Goal: Share content: Share content

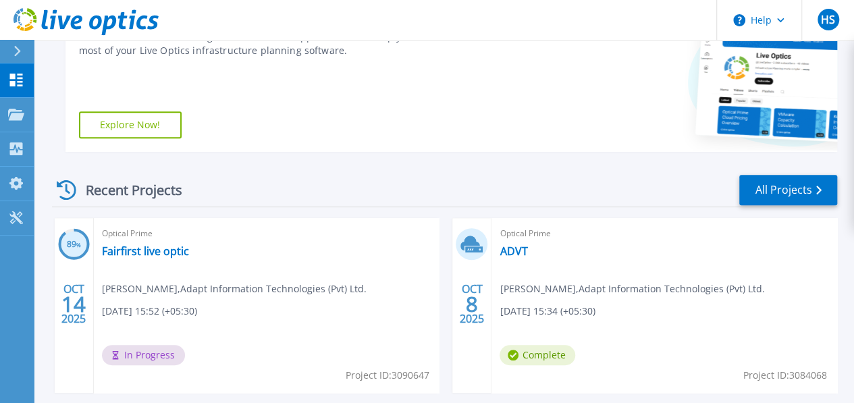
scroll to position [255, 0]
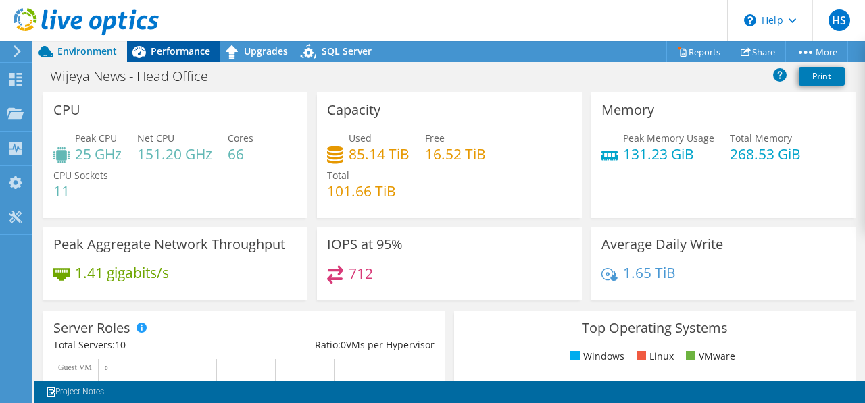
click at [151, 47] on span "Performance" at bounding box center [180, 51] width 59 height 13
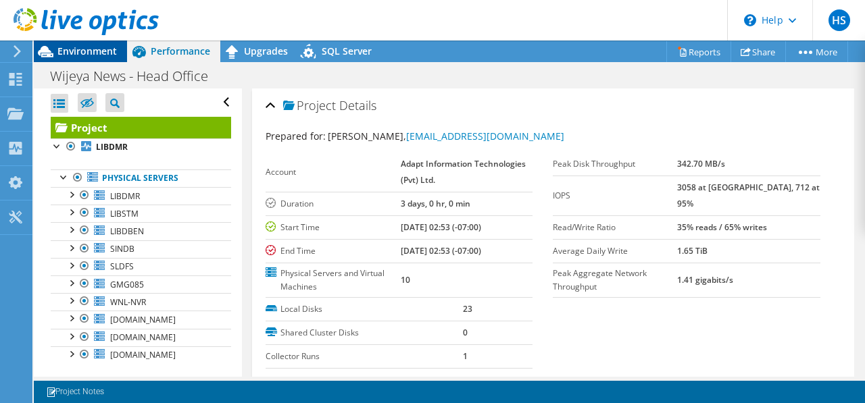
click at [95, 52] on span "Environment" at bounding box center [86, 51] width 59 height 13
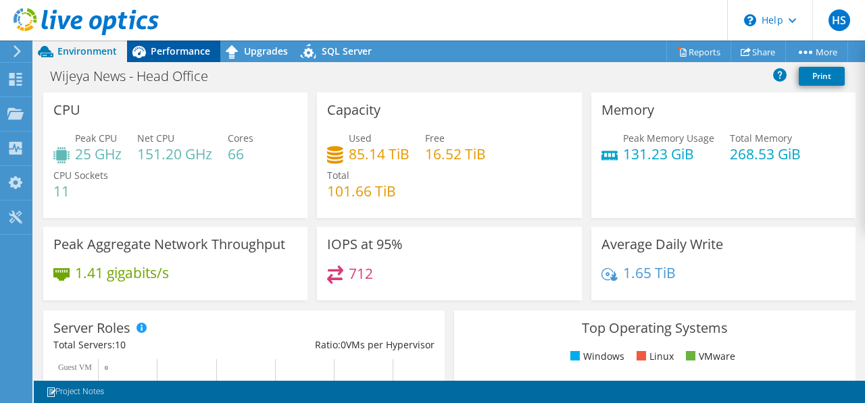
click at [162, 49] on span "Performance" at bounding box center [180, 51] width 59 height 13
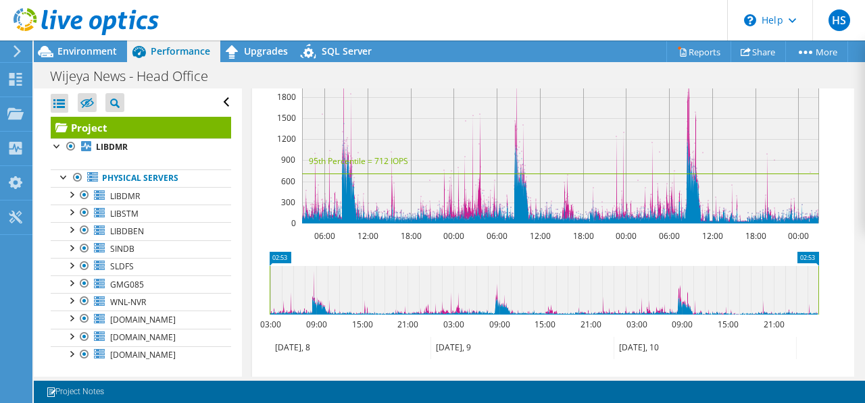
scroll to position [608, 0]
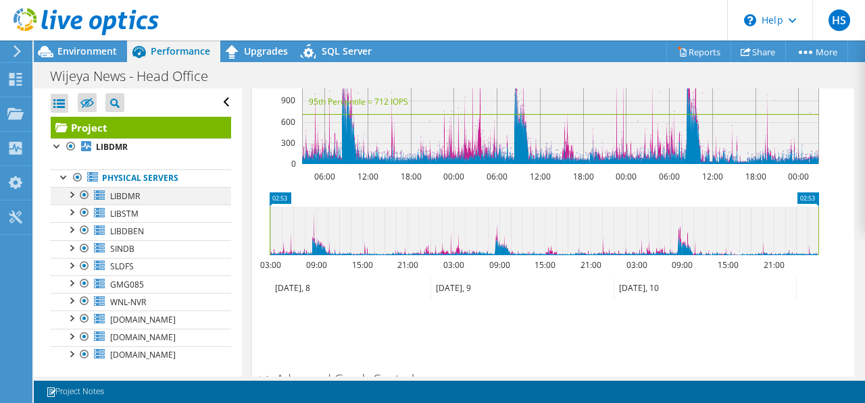
click at [76, 196] on div at bounding box center [71, 194] width 14 height 14
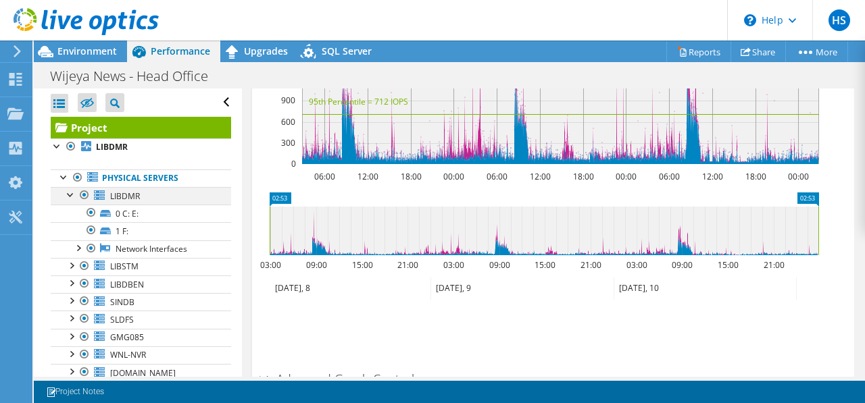
click at [76, 196] on div at bounding box center [71, 194] width 14 height 14
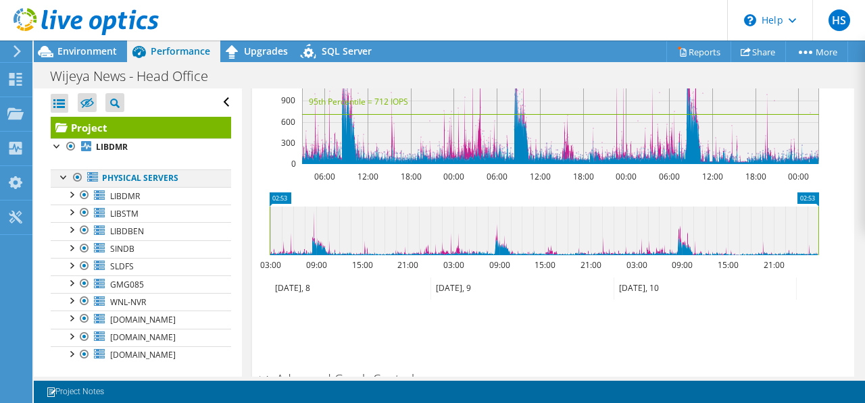
click at [63, 172] on div at bounding box center [64, 177] width 14 height 14
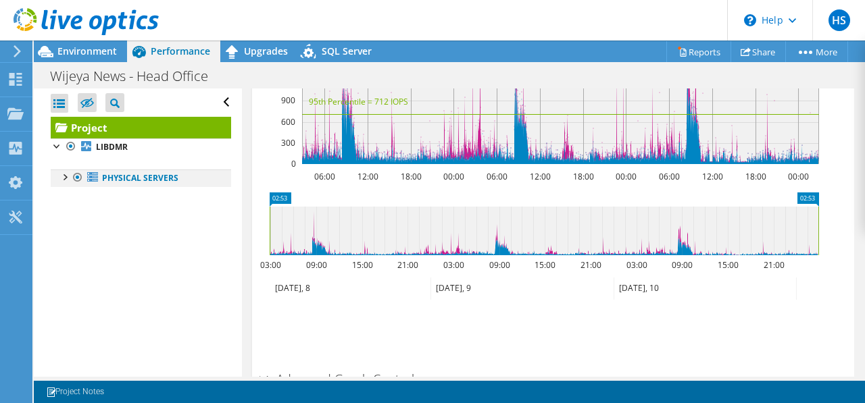
click at [63, 172] on div at bounding box center [64, 177] width 14 height 14
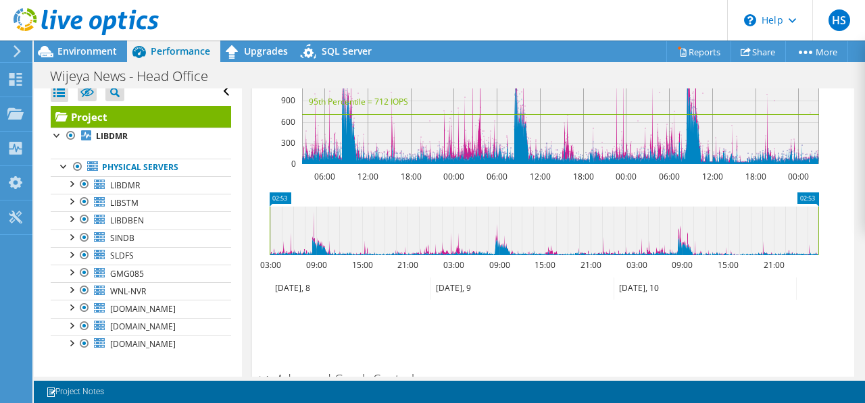
scroll to position [14, 0]
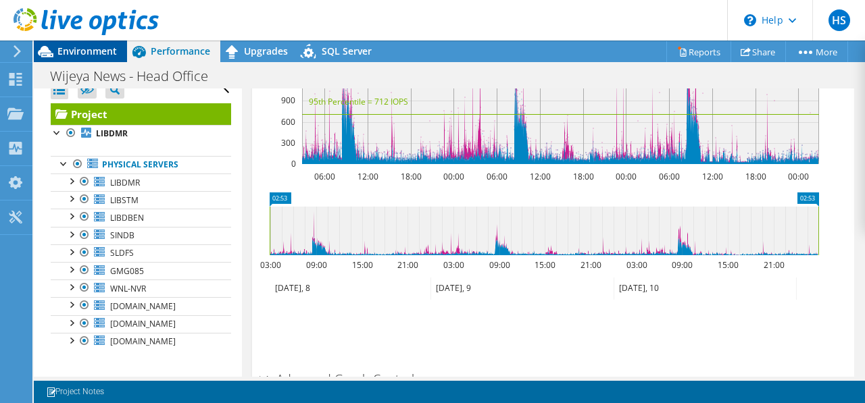
click at [91, 57] on div "Environment" at bounding box center [80, 52] width 93 height 22
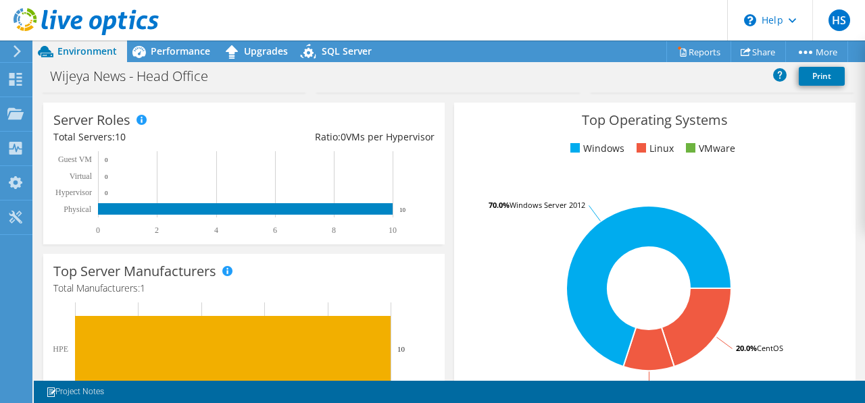
scroll to position [270, 0]
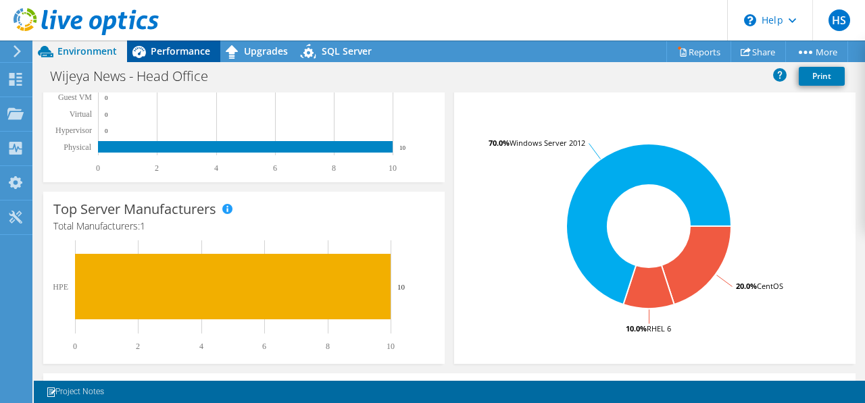
click at [203, 47] on span "Performance" at bounding box center [180, 51] width 59 height 13
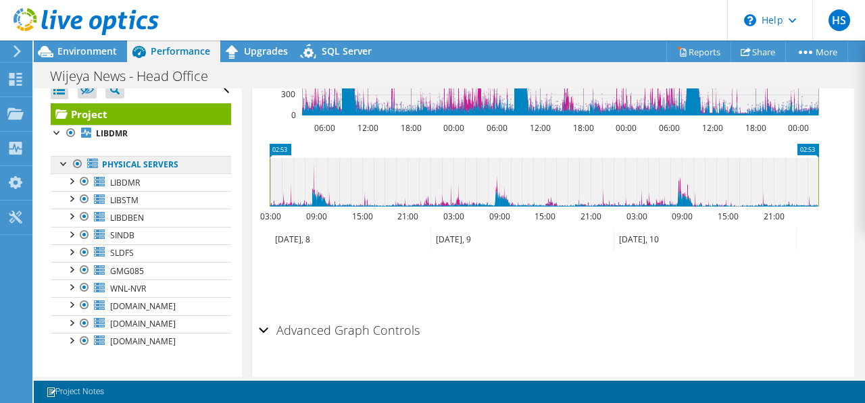
scroll to position [675, 0]
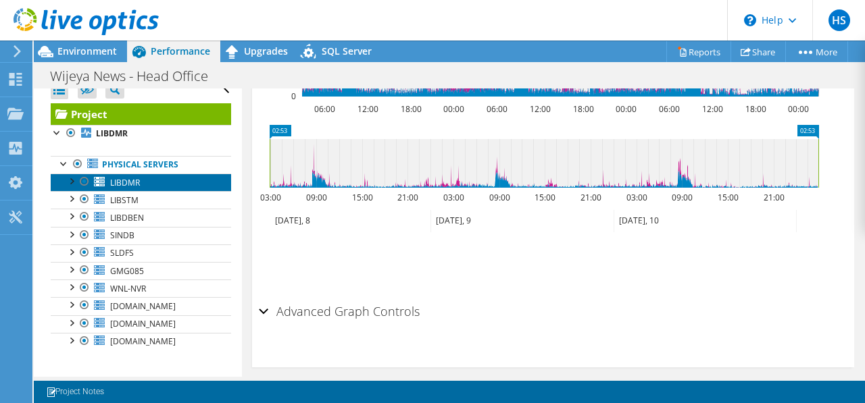
click at [128, 180] on span "LIBDMR" at bounding box center [125, 182] width 30 height 11
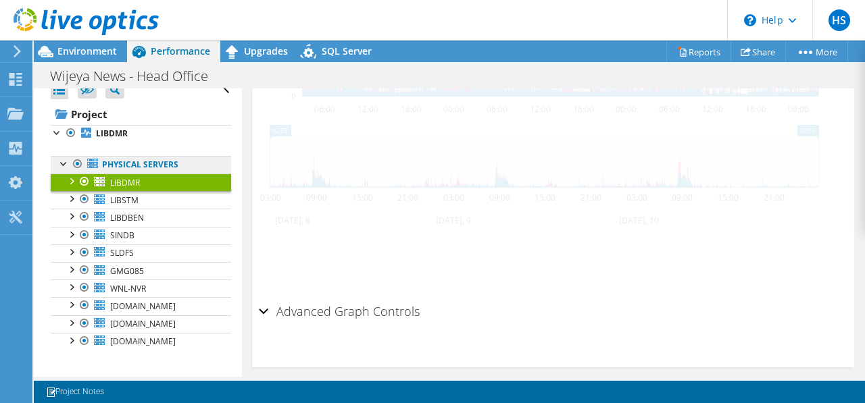
click at [128, 163] on link "Physical Servers" at bounding box center [141, 165] width 180 height 18
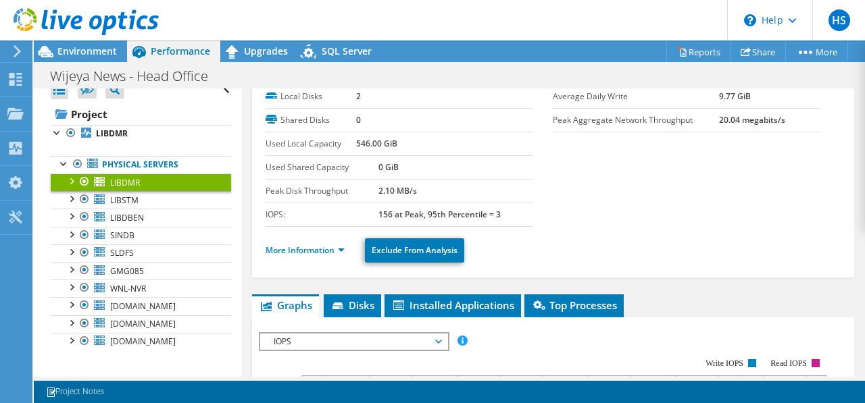
scroll to position [0, 0]
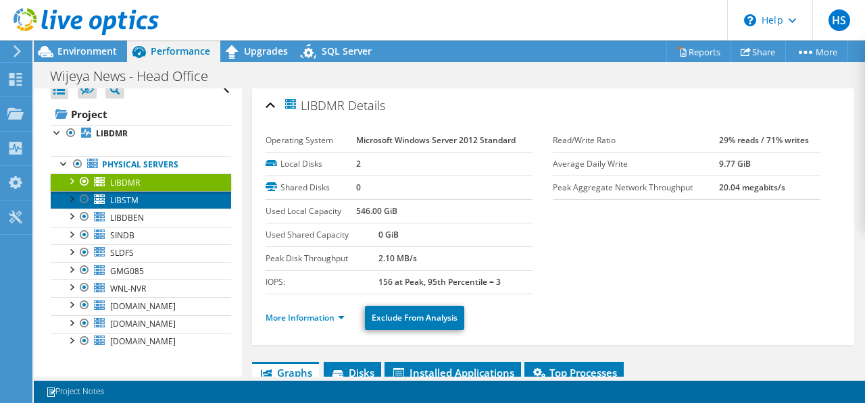
click at [127, 198] on span "LIBSTM" at bounding box center [124, 200] width 28 height 11
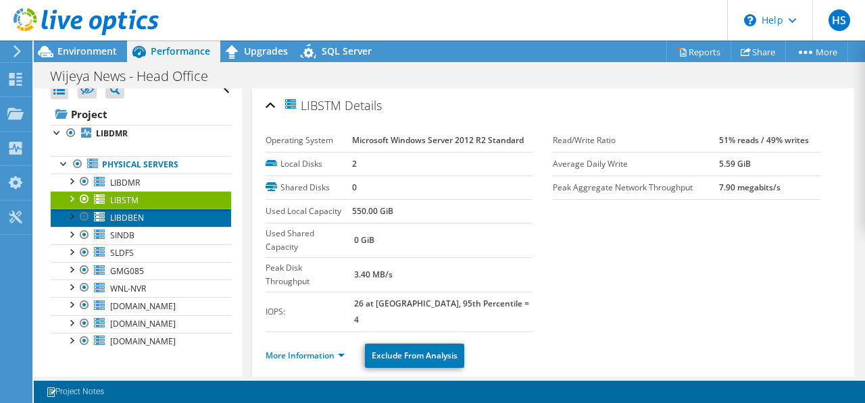
click at [128, 213] on span "LIBDBEN" at bounding box center [127, 217] width 34 height 11
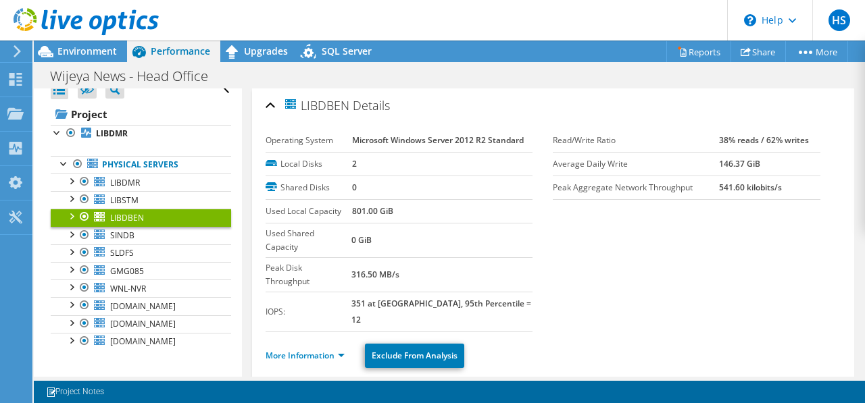
click at [264, 310] on div "LIBDBEN Details Operating System Microsoft Windows Server 2012 R2 Standard Loca…" at bounding box center [553, 235] width 602 height 294
click at [276, 350] on link "More Information" at bounding box center [304, 355] width 79 height 11
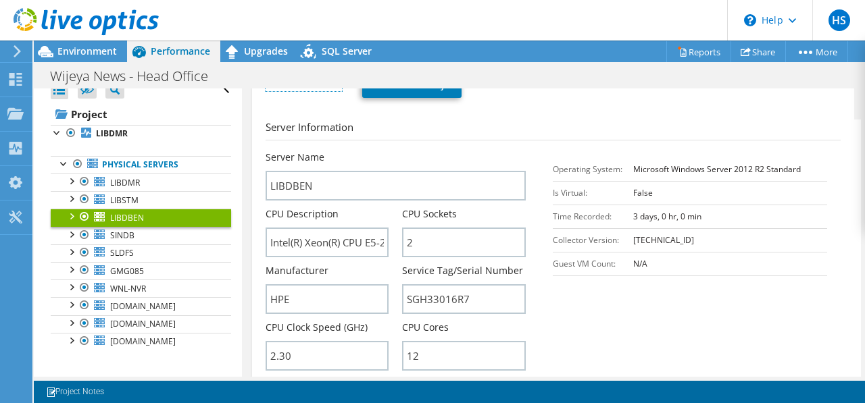
scroll to position [203, 0]
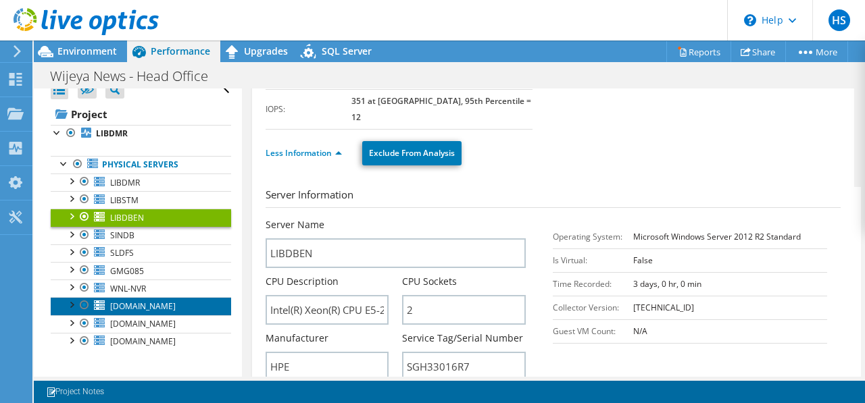
click at [151, 303] on span "[DOMAIN_NAME]" at bounding box center [143, 306] width 66 height 11
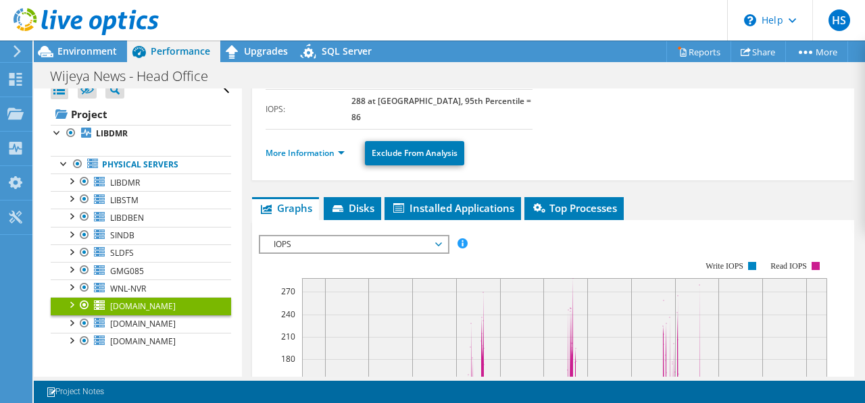
scroll to position [0, 0]
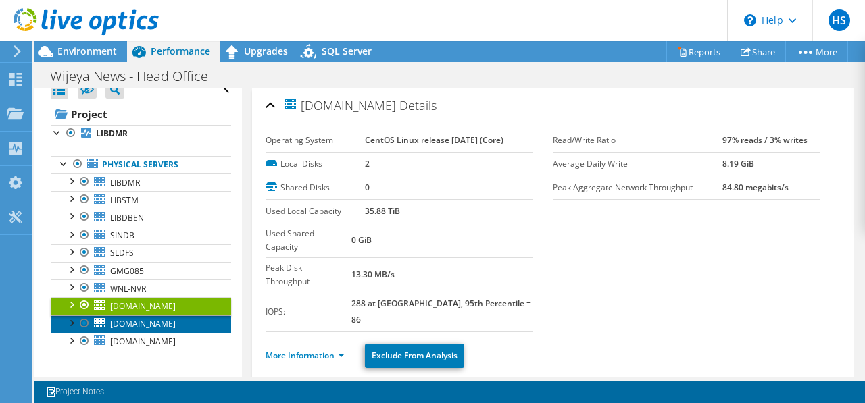
click at [172, 321] on span "[DOMAIN_NAME]" at bounding box center [143, 323] width 66 height 11
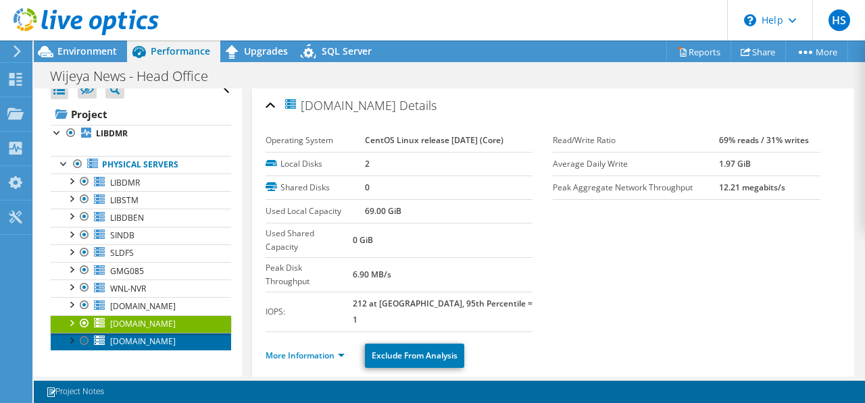
click at [157, 341] on span "[DOMAIN_NAME]" at bounding box center [143, 341] width 66 height 11
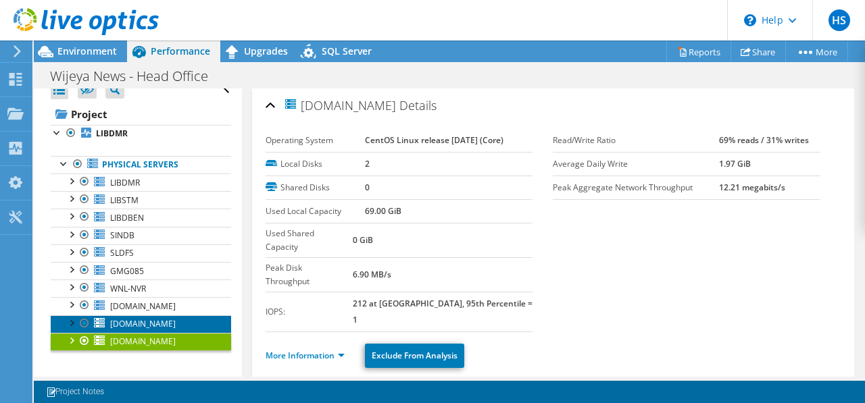
click at [162, 320] on span "[DOMAIN_NAME]" at bounding box center [143, 323] width 66 height 11
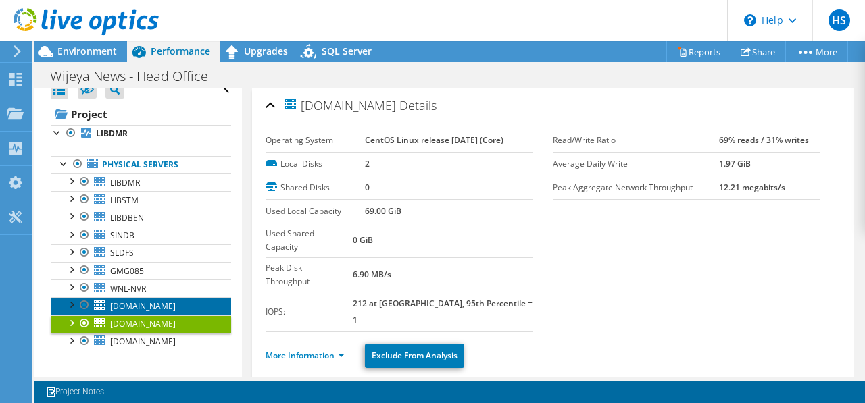
click at [165, 306] on span "[DOMAIN_NAME]" at bounding box center [143, 306] width 66 height 11
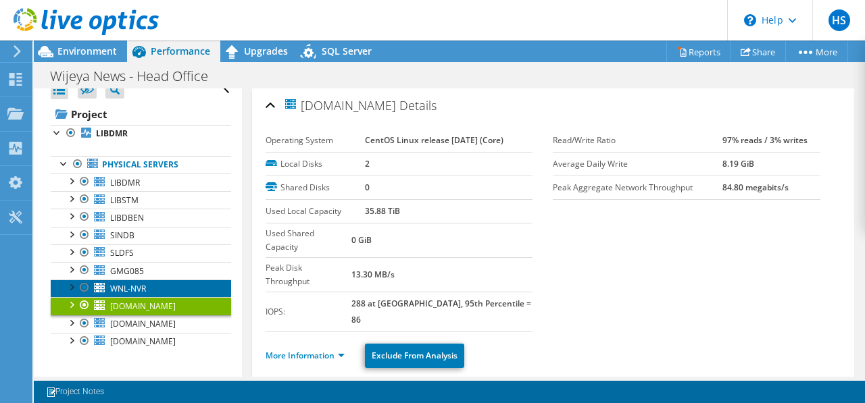
click at [162, 281] on link "WNL-NVR" at bounding box center [141, 289] width 180 height 18
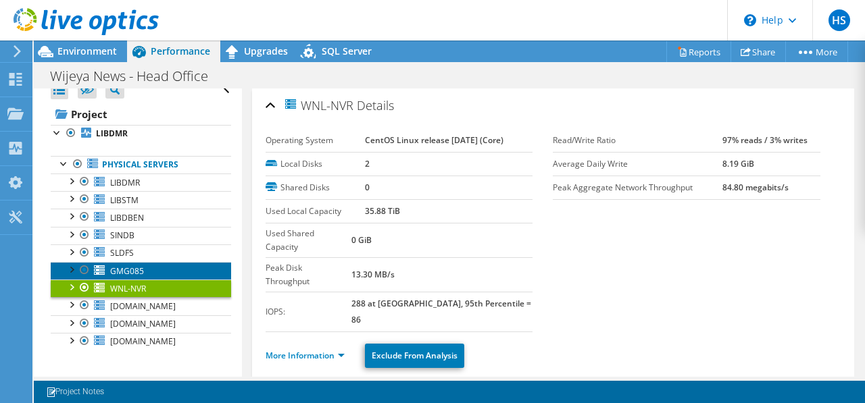
click at [163, 268] on link "GMG085" at bounding box center [141, 271] width 180 height 18
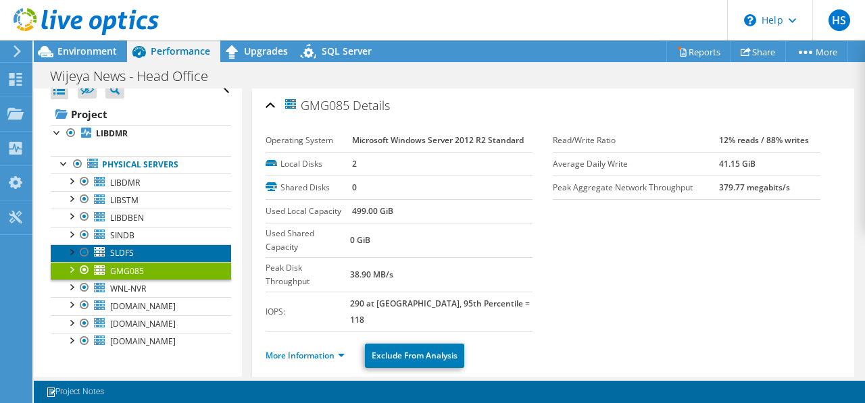
click at [168, 245] on link "SLDFS" at bounding box center [141, 254] width 180 height 18
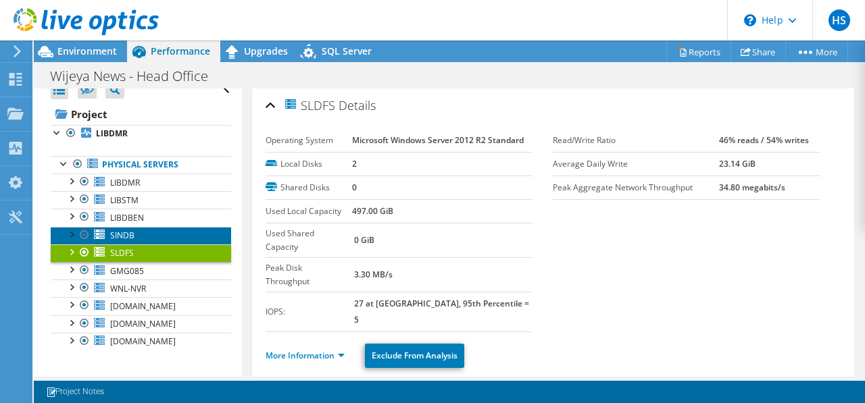
click at [167, 238] on link "SINDB" at bounding box center [141, 236] width 180 height 18
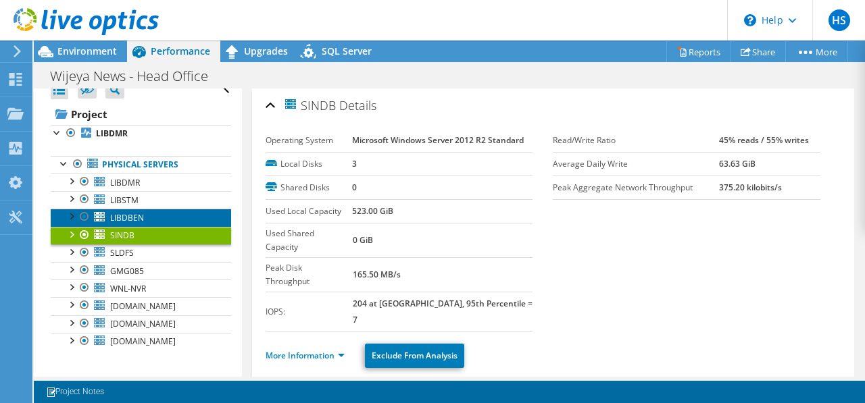
click at [170, 219] on link "LIBDBEN" at bounding box center [141, 218] width 180 height 18
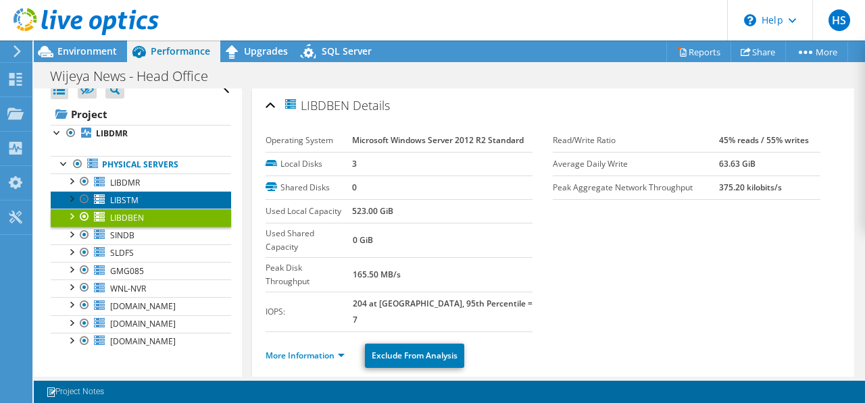
click at [170, 205] on link "LIBSTM" at bounding box center [141, 200] width 180 height 18
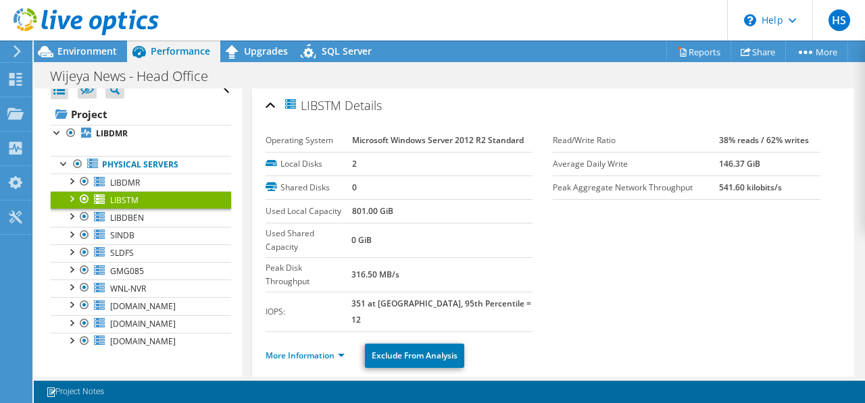
click at [171, 191] on link "LIBSTM" at bounding box center [141, 200] width 180 height 18
click at [174, 180] on link "LIBDMR" at bounding box center [141, 183] width 180 height 18
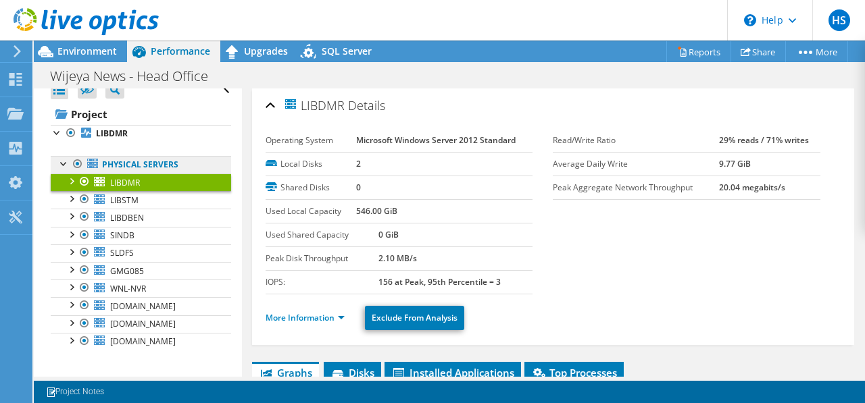
click at [186, 159] on link "Physical Servers" at bounding box center [141, 165] width 180 height 18
click at [172, 172] on link "Physical Servers" at bounding box center [141, 165] width 180 height 18
click at [165, 165] on link "Physical Servers" at bounding box center [141, 165] width 180 height 18
click at [88, 45] on div at bounding box center [79, 22] width 159 height 45
click at [80, 59] on div "Environment" at bounding box center [80, 52] width 93 height 22
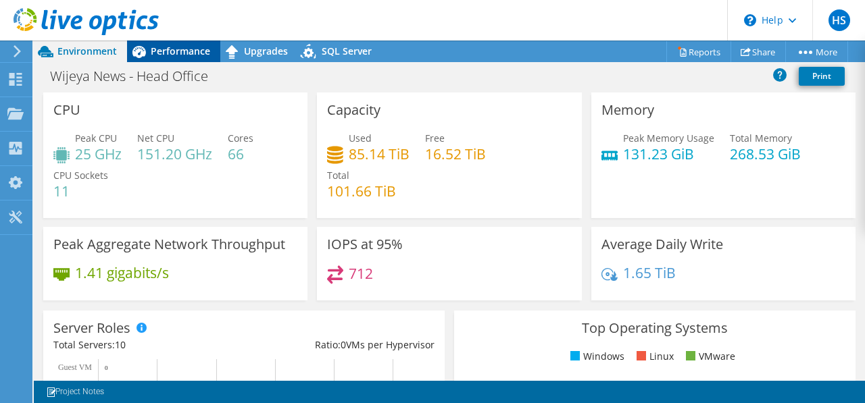
click at [162, 51] on span "Performance" at bounding box center [180, 51] width 59 height 13
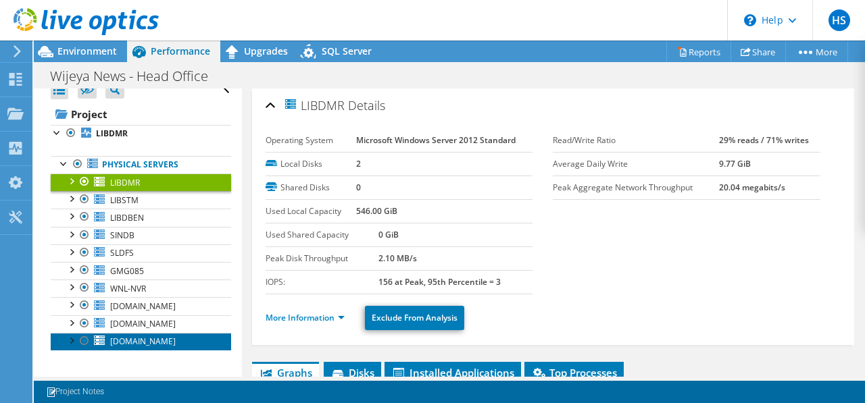
click at [126, 336] on span "[DOMAIN_NAME]" at bounding box center [143, 341] width 66 height 11
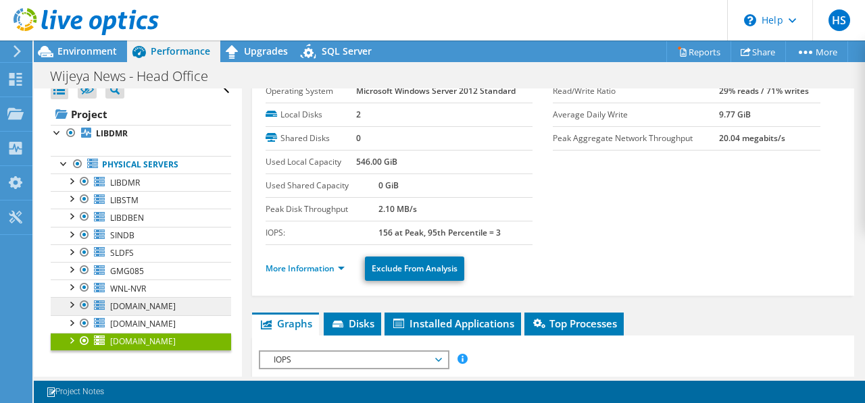
scroll to position [68, 0]
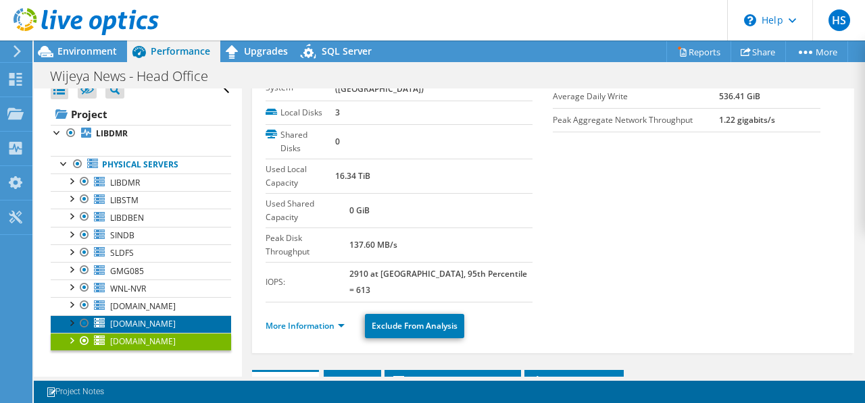
click at [159, 324] on span "[DOMAIN_NAME]" at bounding box center [143, 323] width 66 height 11
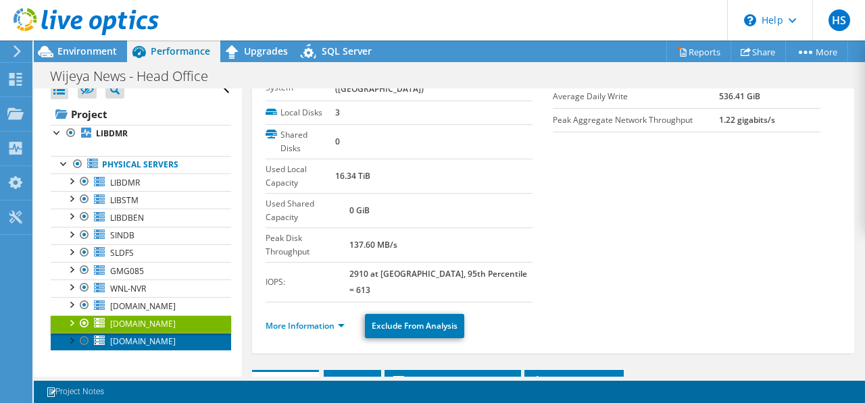
click at [153, 337] on span "[DOMAIN_NAME]" at bounding box center [143, 341] width 66 height 11
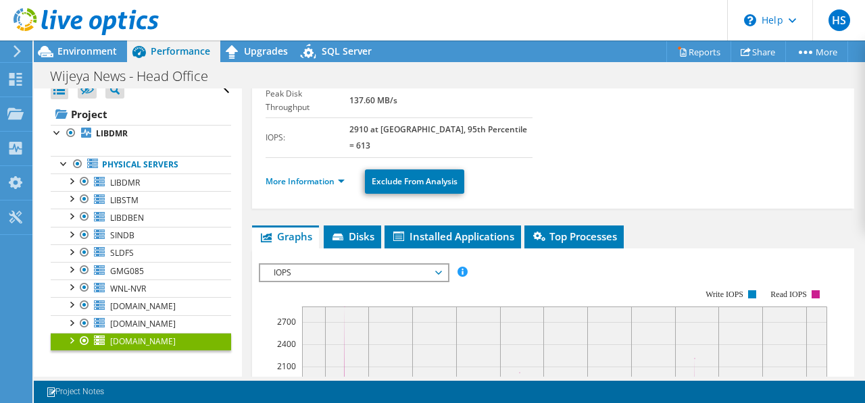
scroll to position [0, 0]
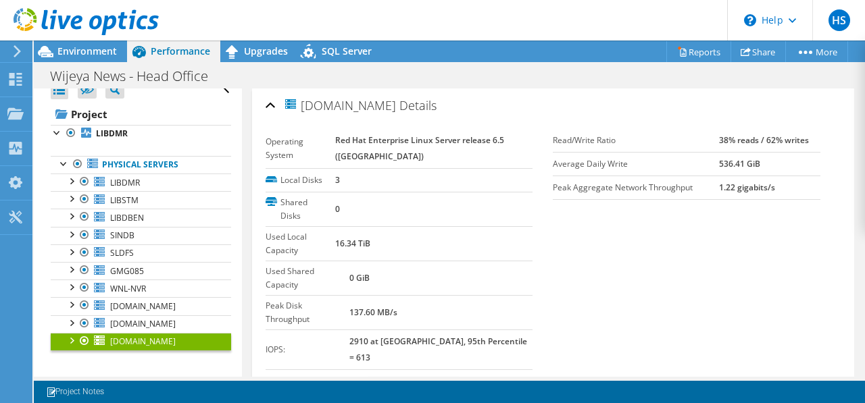
click at [305, 388] on link "More Information" at bounding box center [304, 393] width 79 height 11
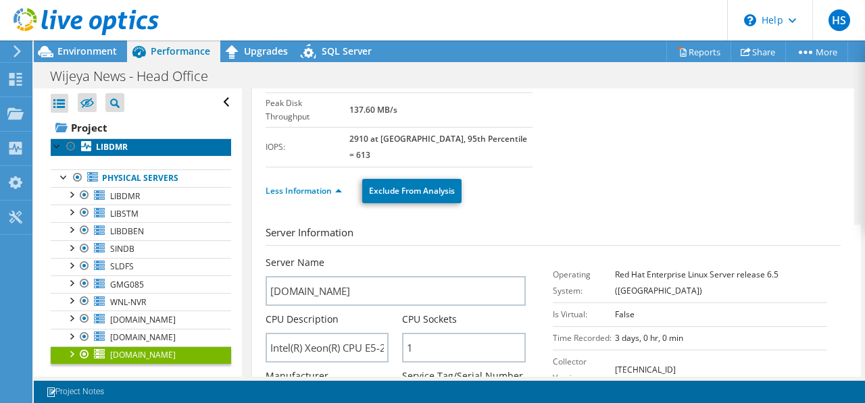
click at [85, 143] on icon at bounding box center [86, 146] width 10 height 10
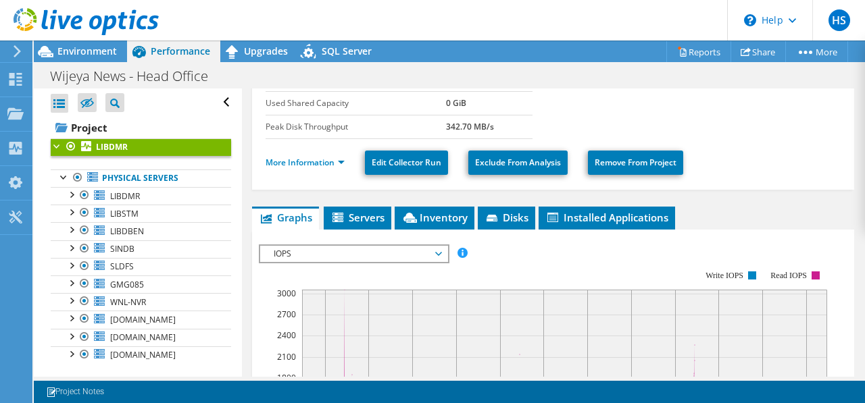
click at [435, 249] on span "IOPS" at bounding box center [354, 254] width 174 height 16
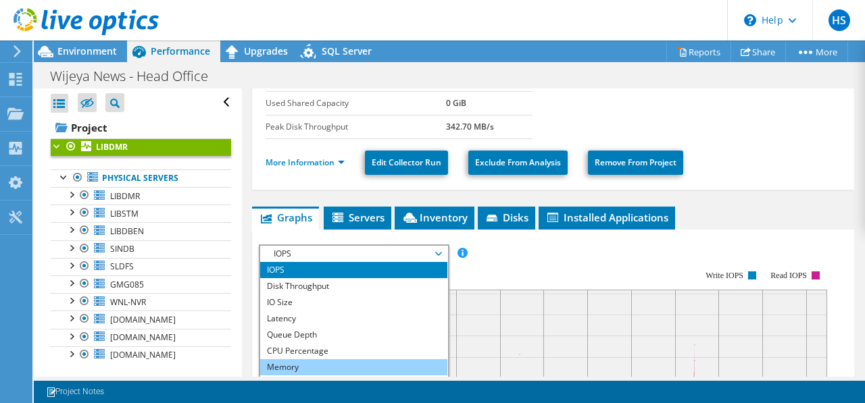
click at [317, 362] on li "Memory" at bounding box center [353, 367] width 187 height 16
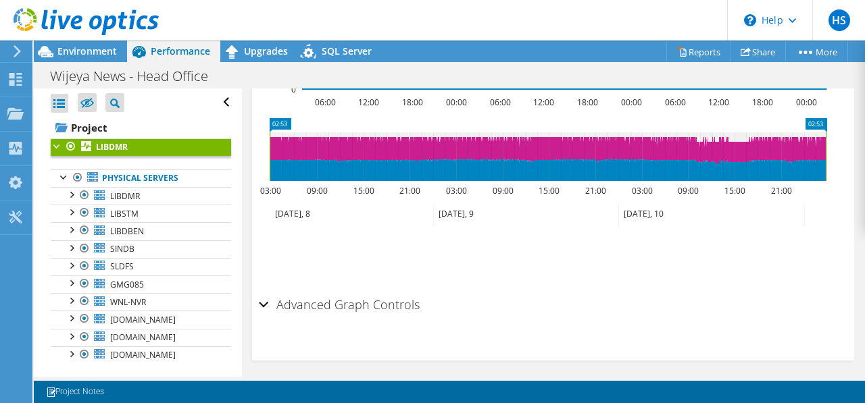
scroll to position [621, 0]
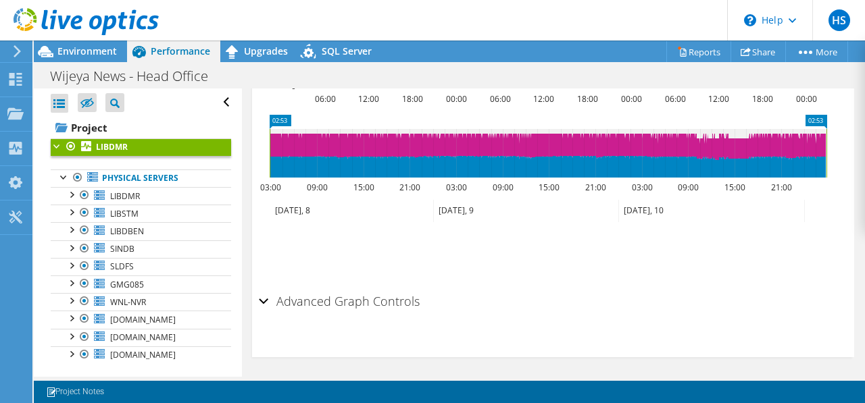
click at [382, 295] on h2 "Advanced Graph Controls" at bounding box center [339, 301] width 161 height 27
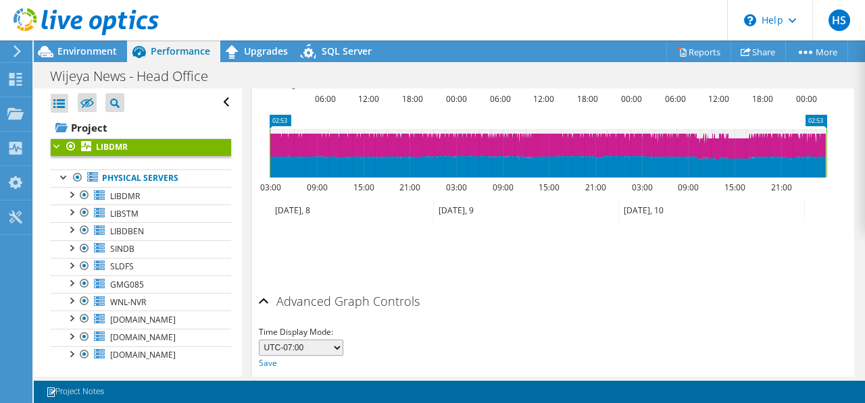
scroll to position [673, 0]
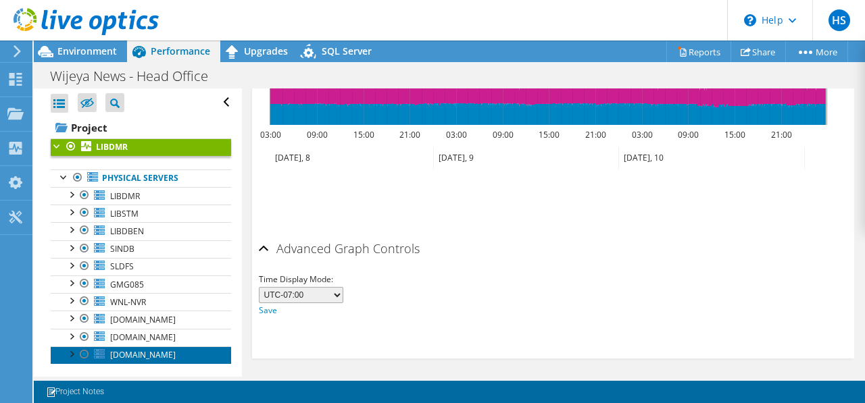
click at [147, 351] on span "[DOMAIN_NAME]" at bounding box center [143, 354] width 66 height 11
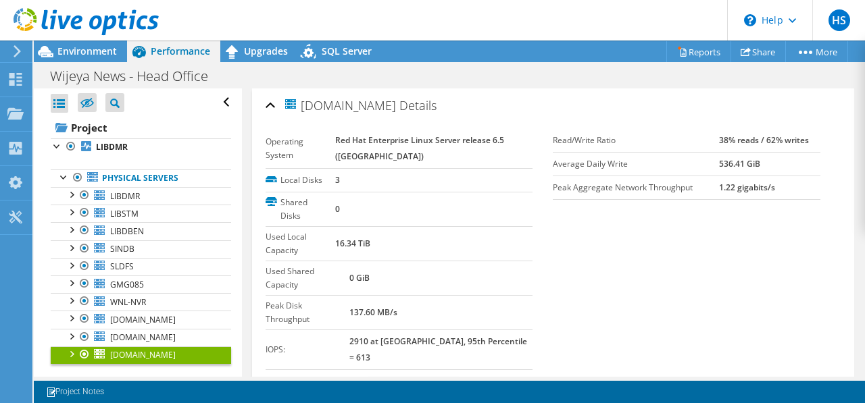
scroll to position [68, 0]
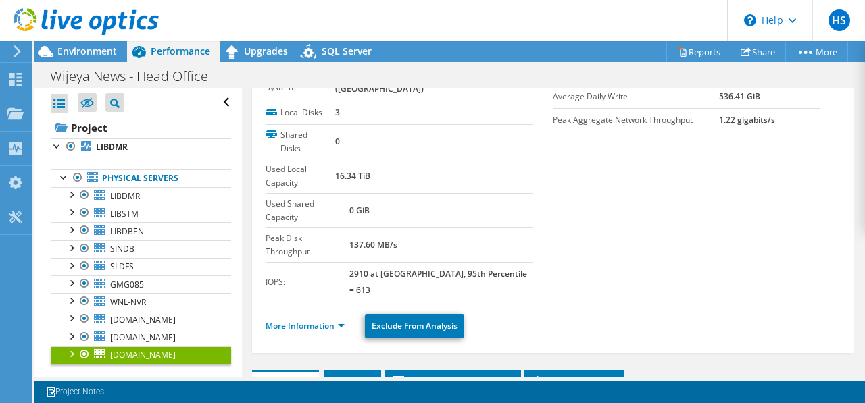
click at [318, 311] on ul "More Information Exclude From Analysis" at bounding box center [552, 325] width 575 height 28
click at [322, 320] on link "More Information" at bounding box center [304, 325] width 79 height 11
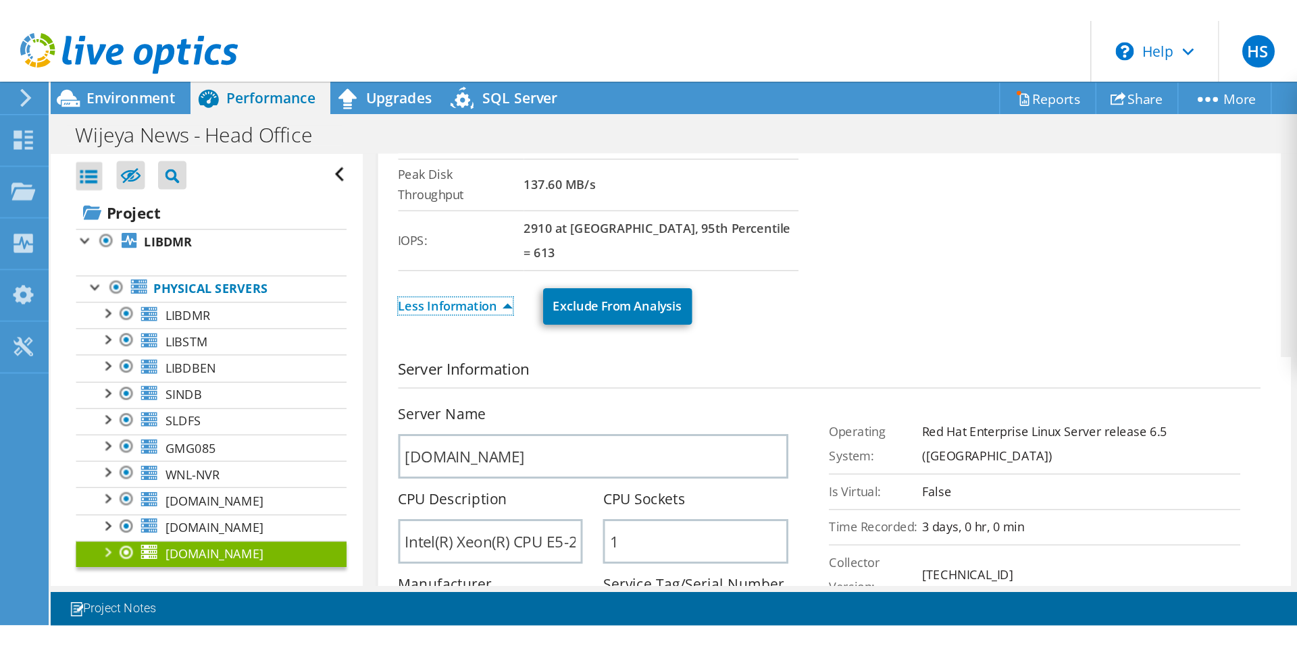
scroll to position [270, 0]
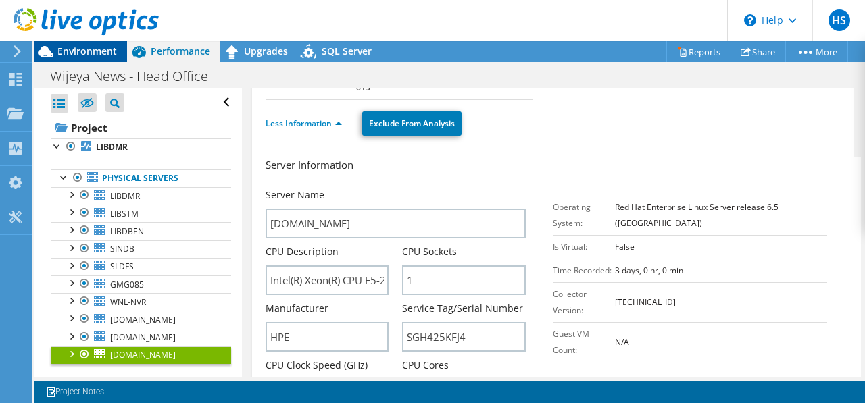
click at [68, 46] on span "Environment" at bounding box center [86, 51] width 59 height 13
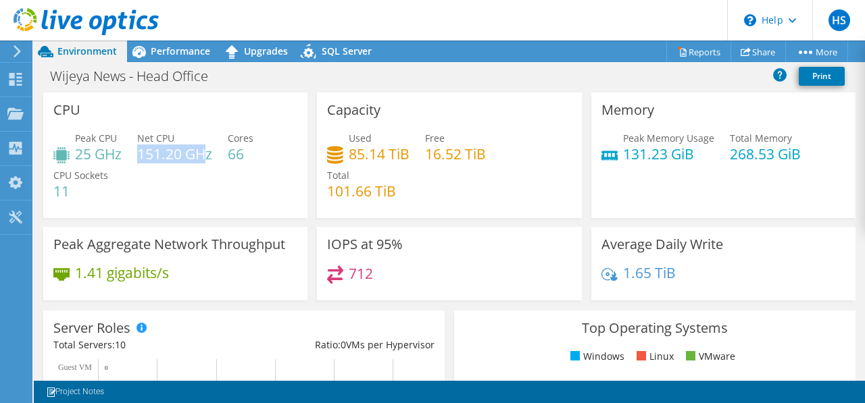
drag, startPoint x: 140, startPoint y: 153, endPoint x: 208, endPoint y: 153, distance: 68.2
click at [208, 153] on h4 "151.20 GHz" at bounding box center [174, 154] width 75 height 15
drag, startPoint x: 208, startPoint y: 153, endPoint x: 165, endPoint y: 180, distance: 50.4
click at [165, 180] on div "Peak CPU 25 GHz Net CPU 151.20 GHz Cores 66 CPU Sockets 11" at bounding box center [175, 171] width 244 height 81
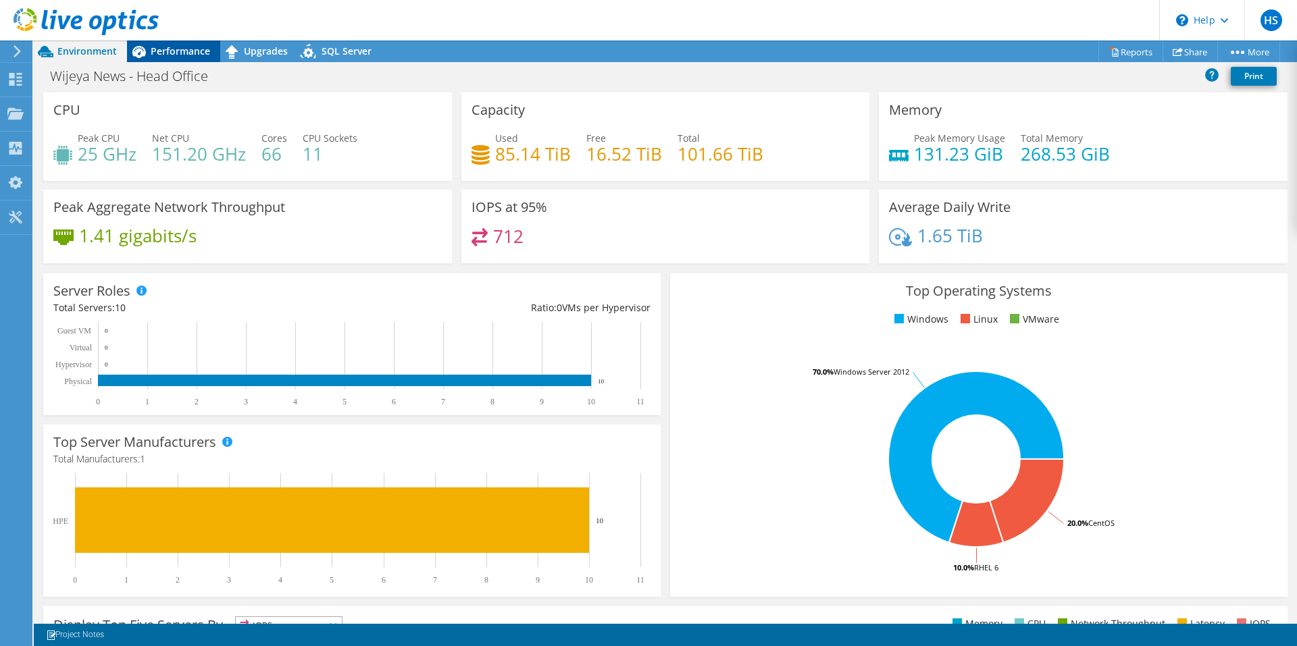
click at [180, 47] on span "Performance" at bounding box center [180, 51] width 59 height 13
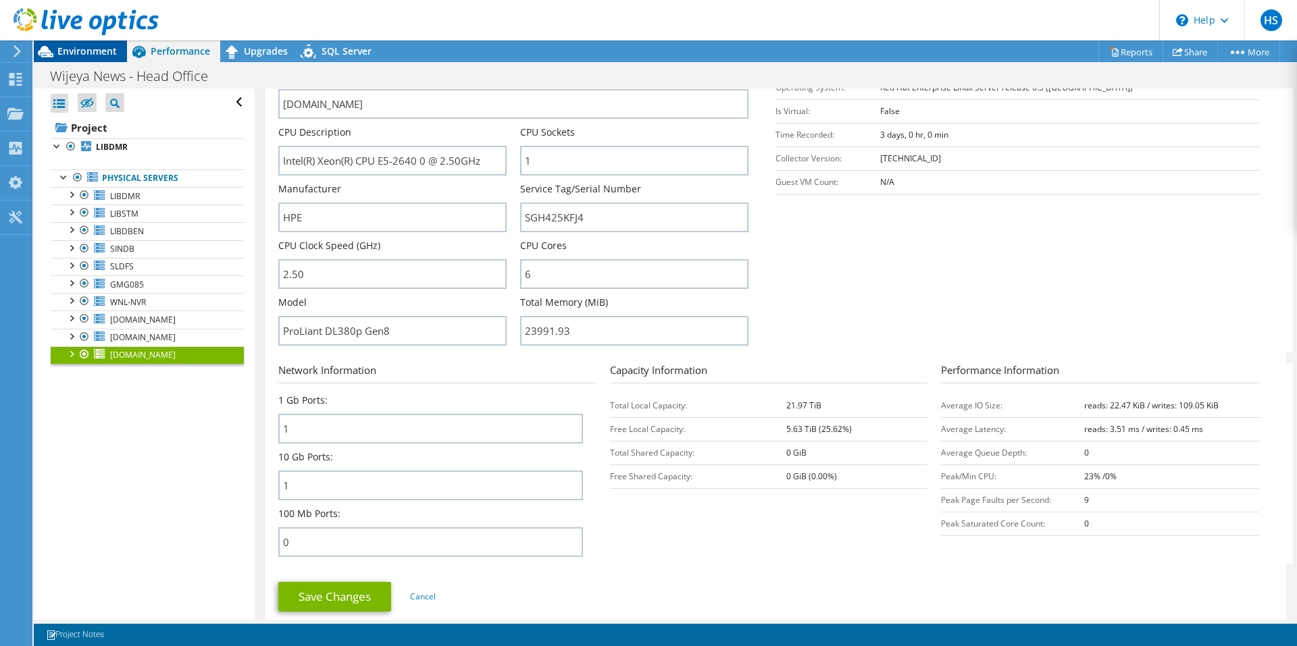
click at [101, 55] on span "Environment" at bounding box center [86, 51] width 59 height 13
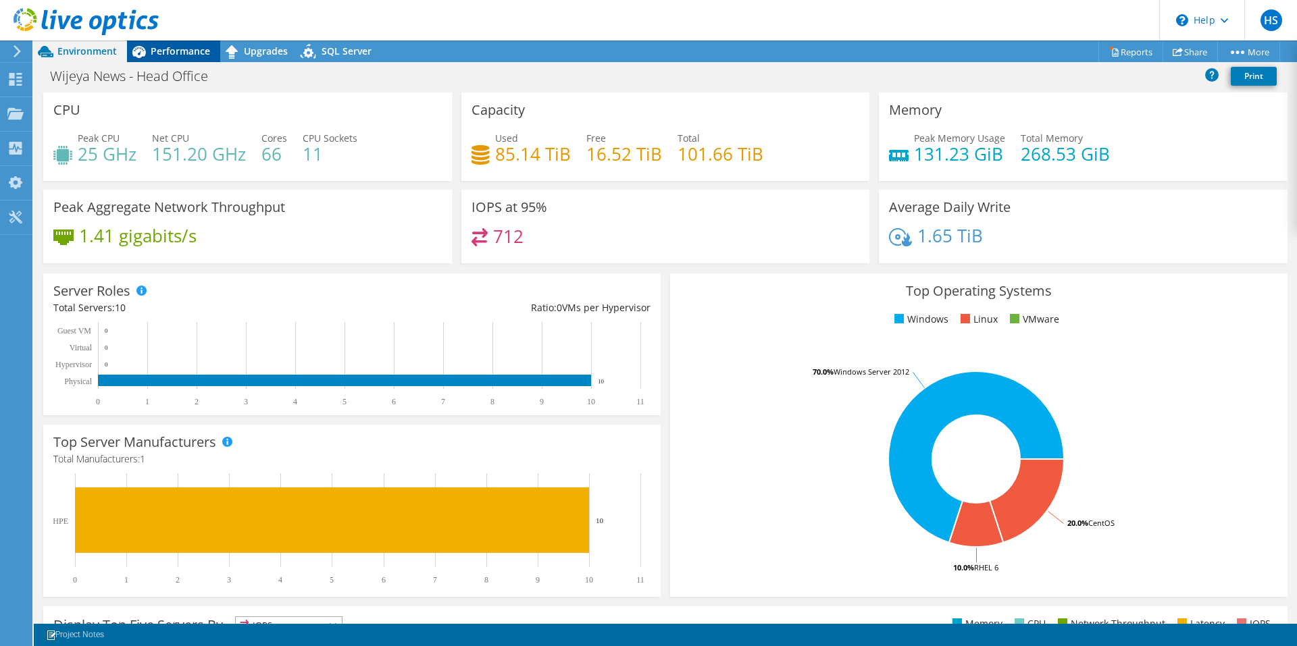
click at [175, 50] on span "Performance" at bounding box center [180, 51] width 59 height 13
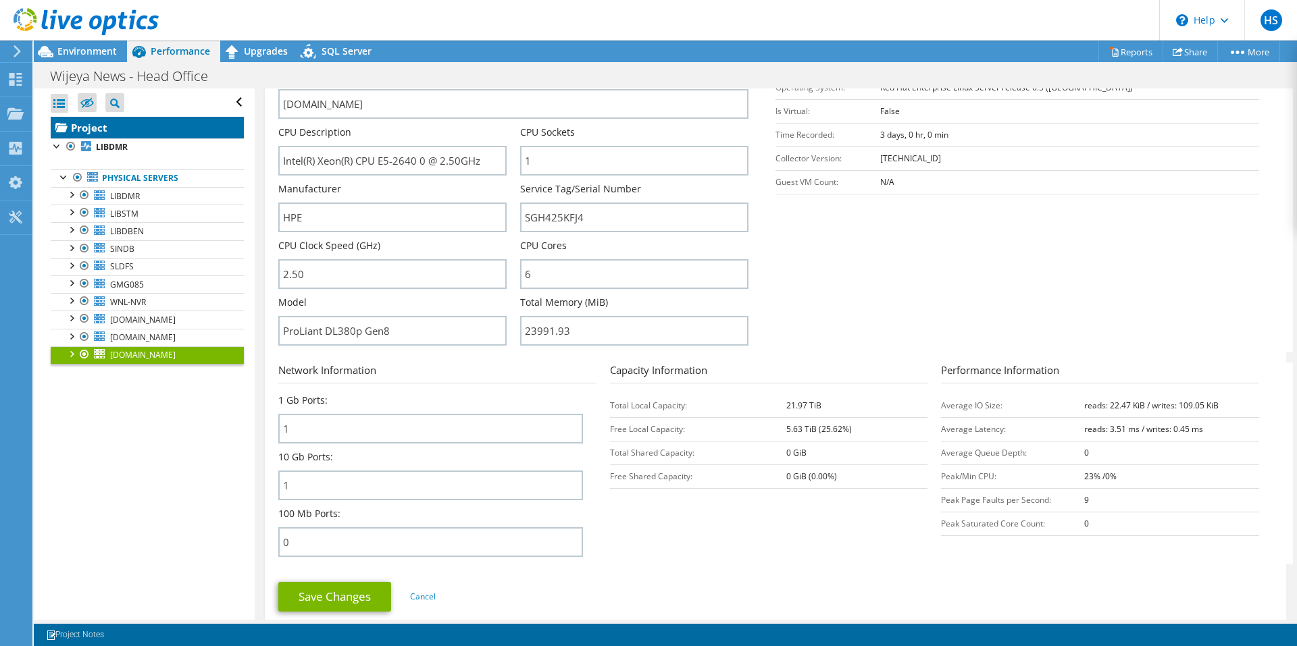
click at [101, 129] on link "Project" at bounding box center [147, 128] width 193 height 22
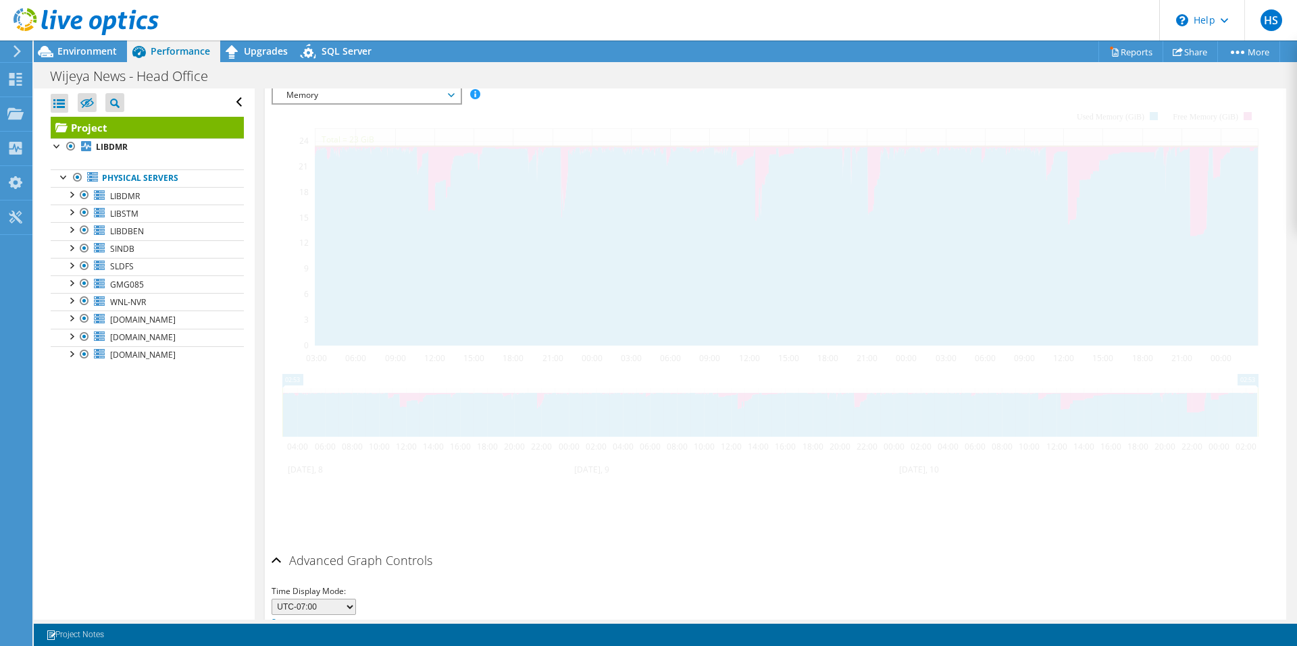
scroll to position [236, 0]
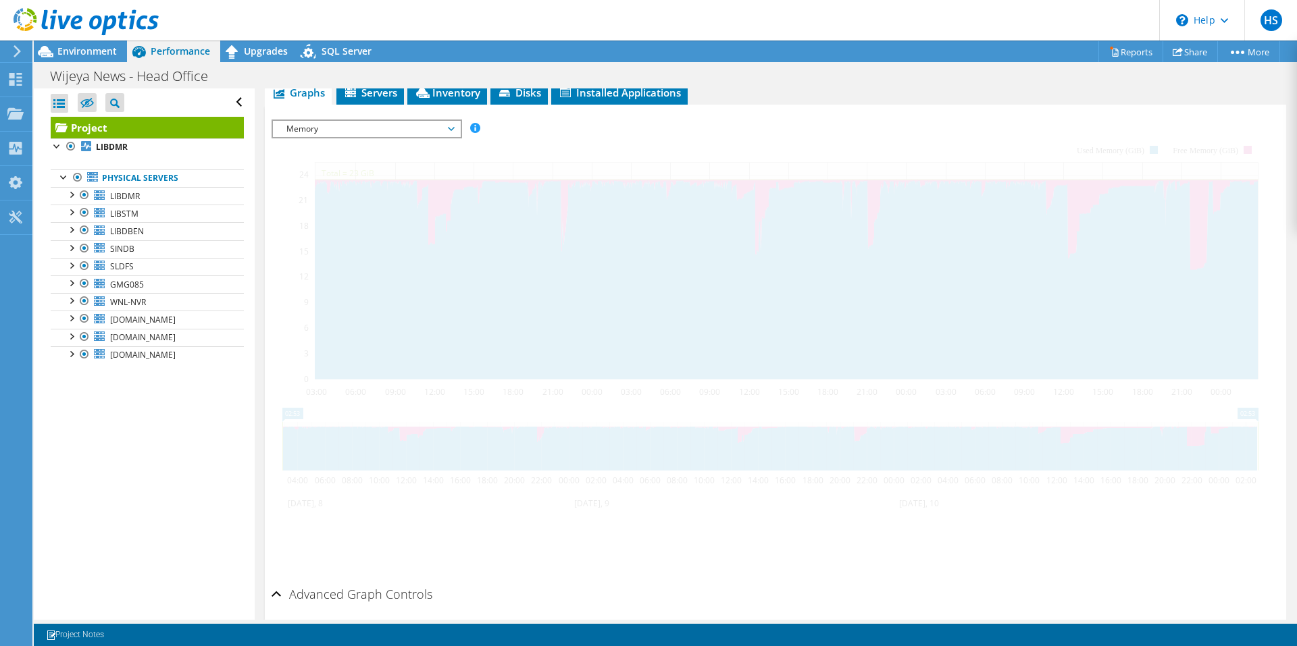
click at [101, 129] on link "Project" at bounding box center [147, 128] width 193 height 22
click at [103, 145] on b "LIBDMR" at bounding box center [112, 146] width 32 height 11
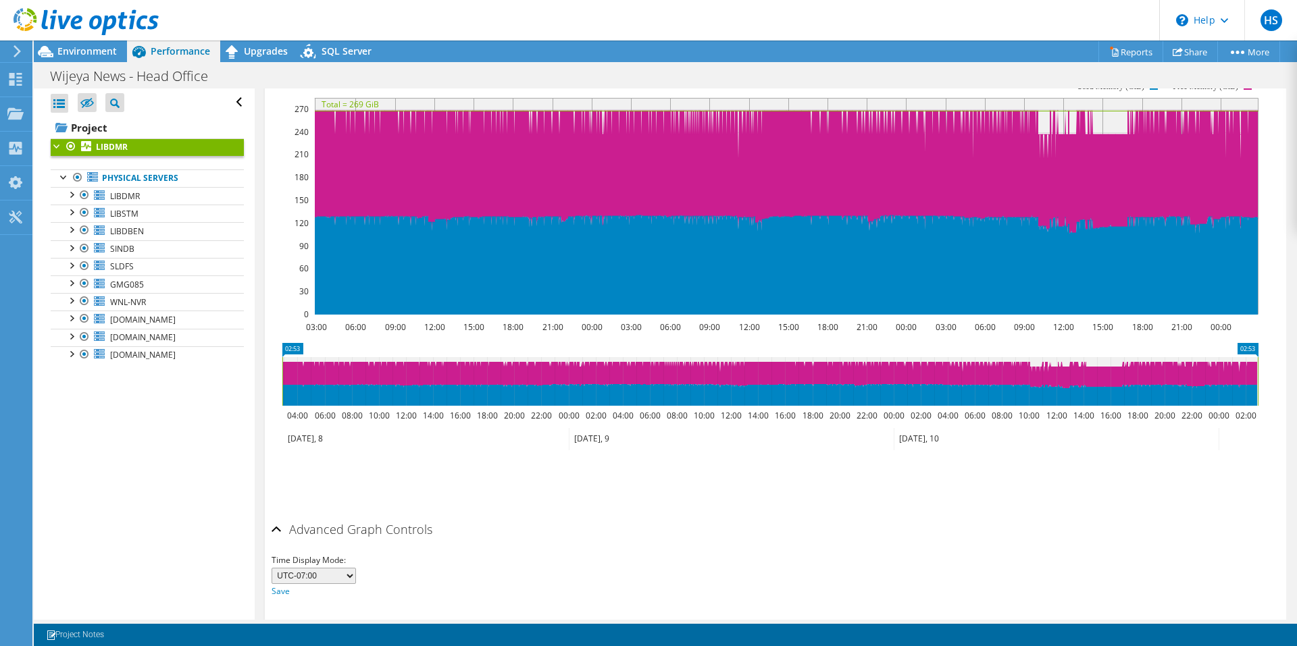
scroll to position [0, 0]
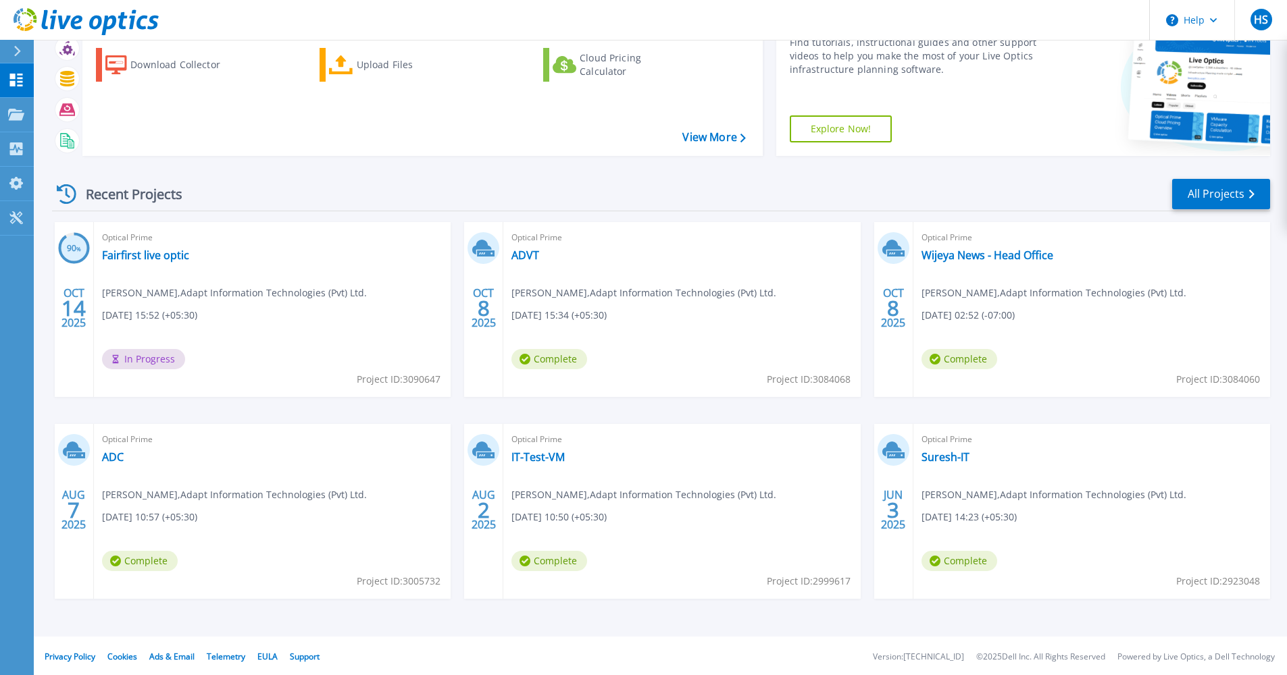
scroll to position [73, 0]
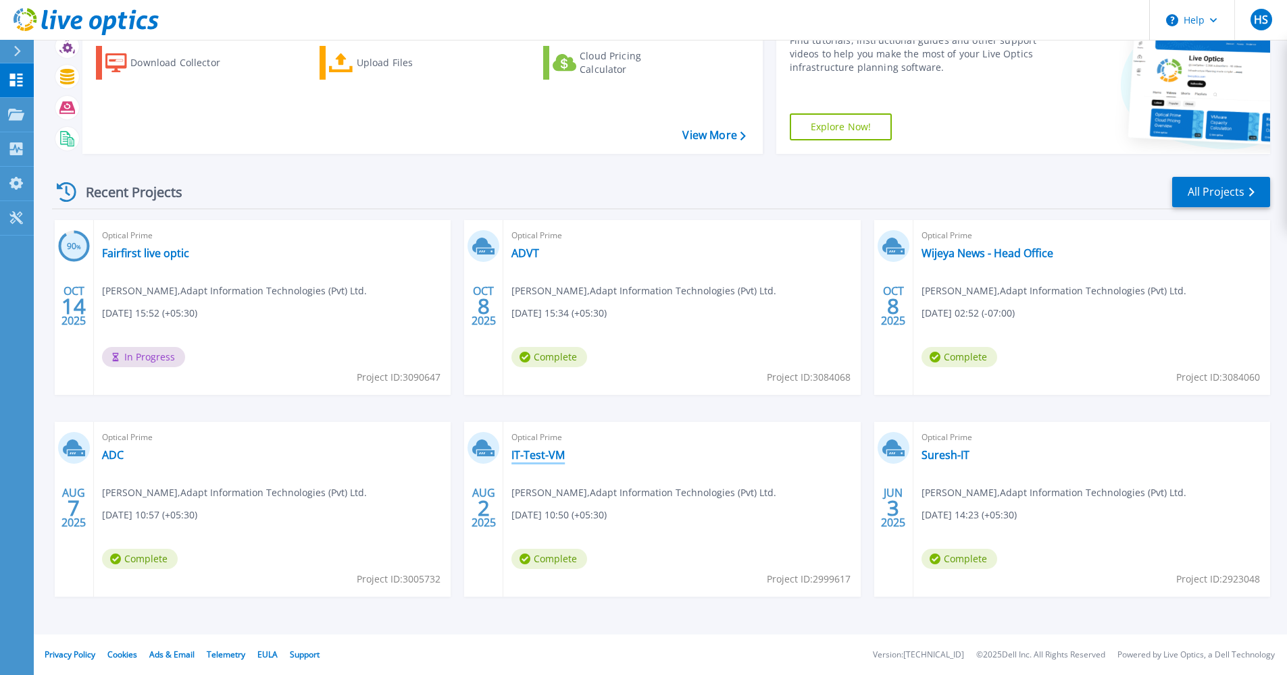
click at [561, 457] on link "IT-Test-VM" at bounding box center [537, 455] width 53 height 14
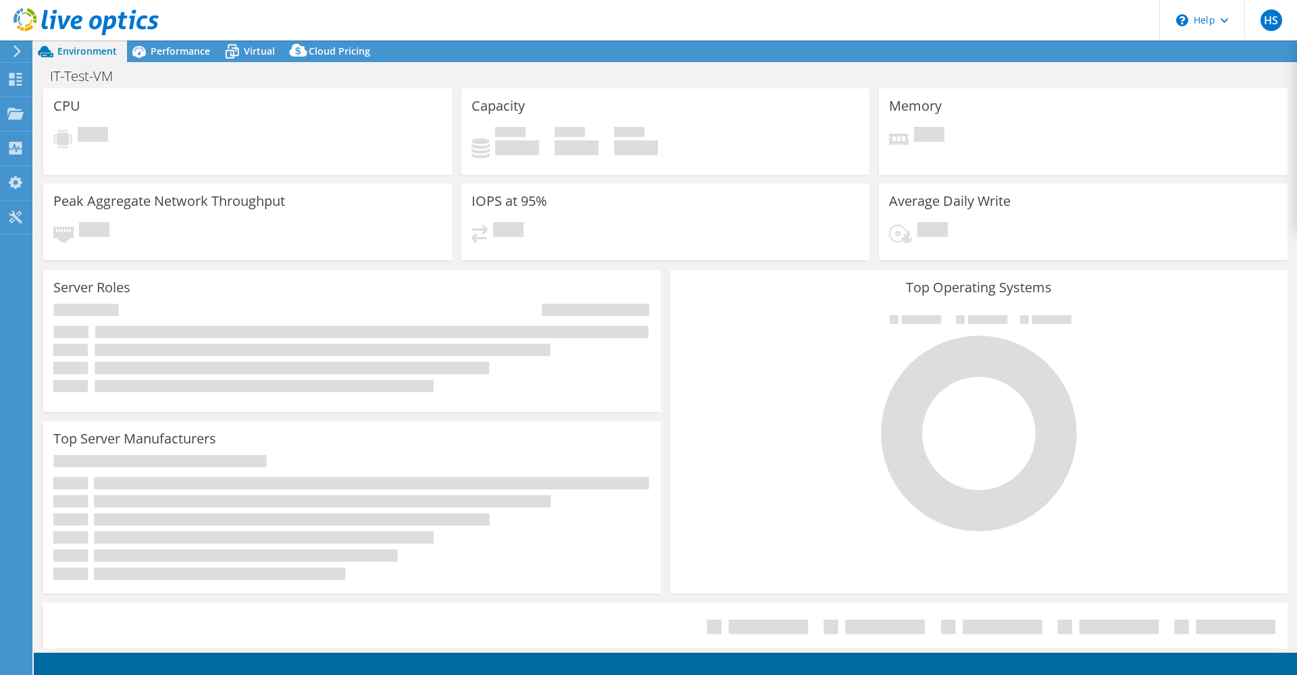
select select "Singapore"
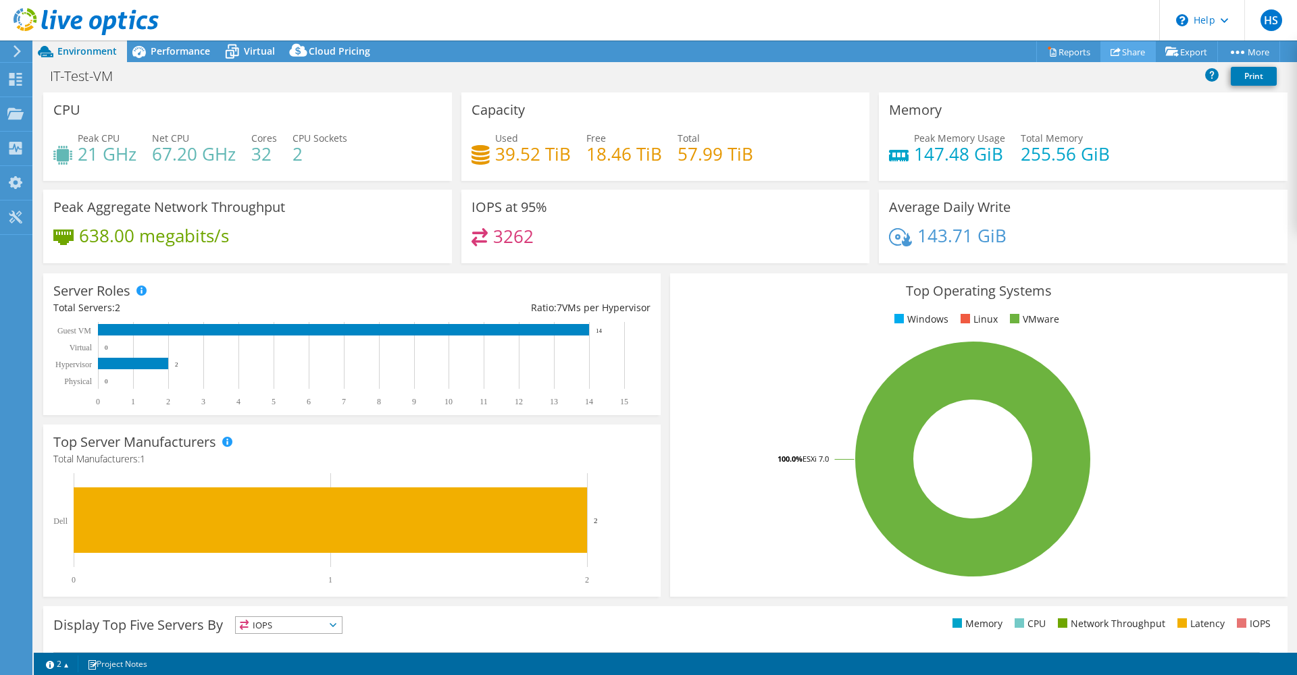
click at [1133, 49] on link "Share" at bounding box center [1127, 51] width 55 height 21
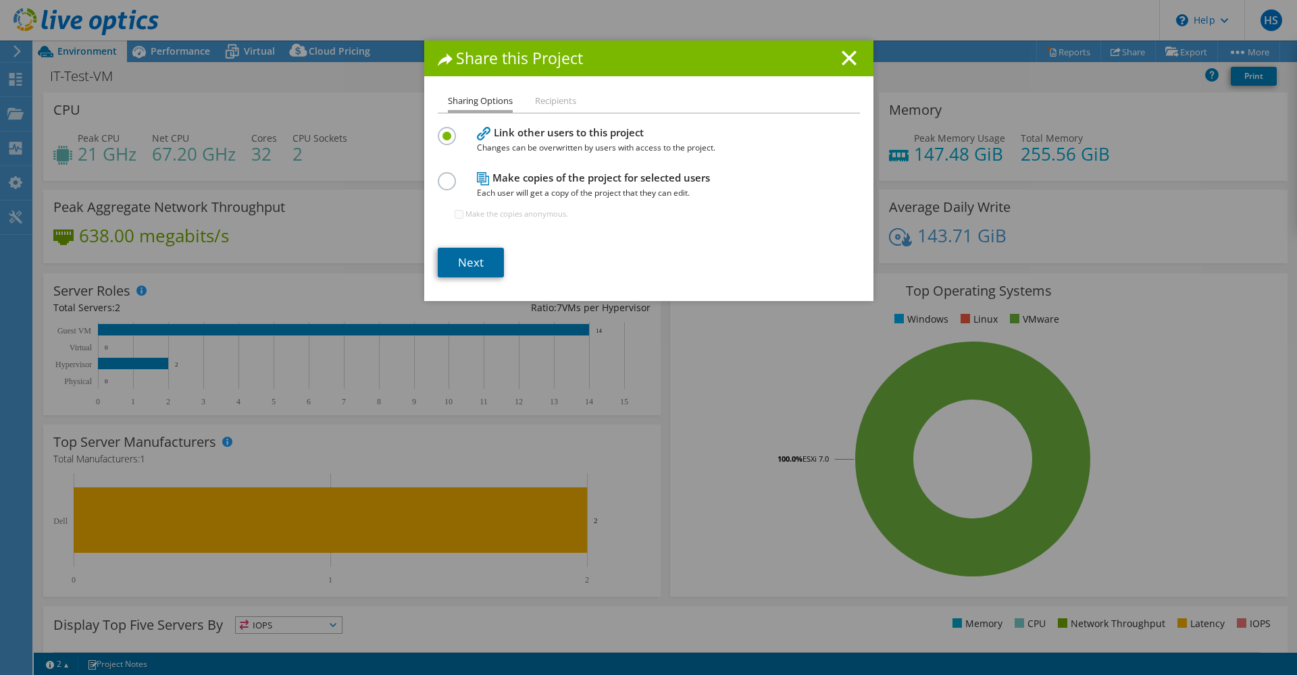
click at [474, 257] on link "Next" at bounding box center [471, 263] width 66 height 30
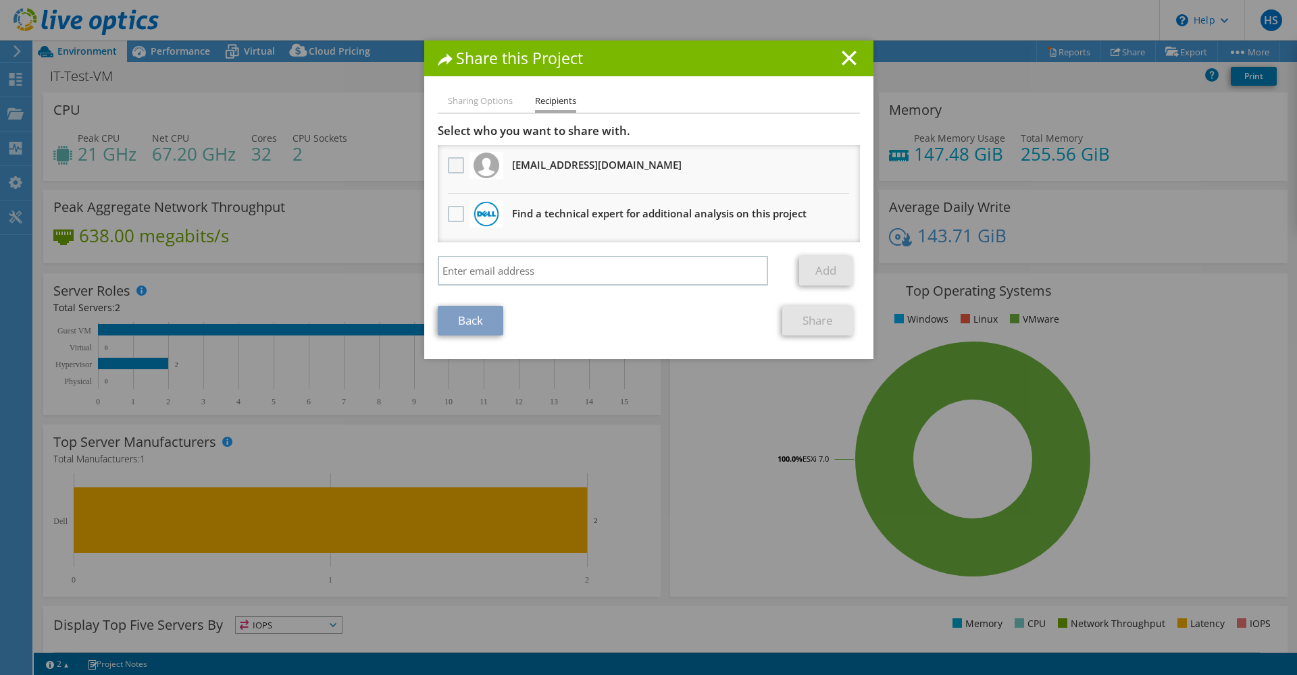
click at [455, 164] on label at bounding box center [458, 165] width 20 height 16
click at [0, 0] on input "checkbox" at bounding box center [0, 0] width 0 height 0
click at [788, 335] on link "Share" at bounding box center [817, 321] width 71 height 30
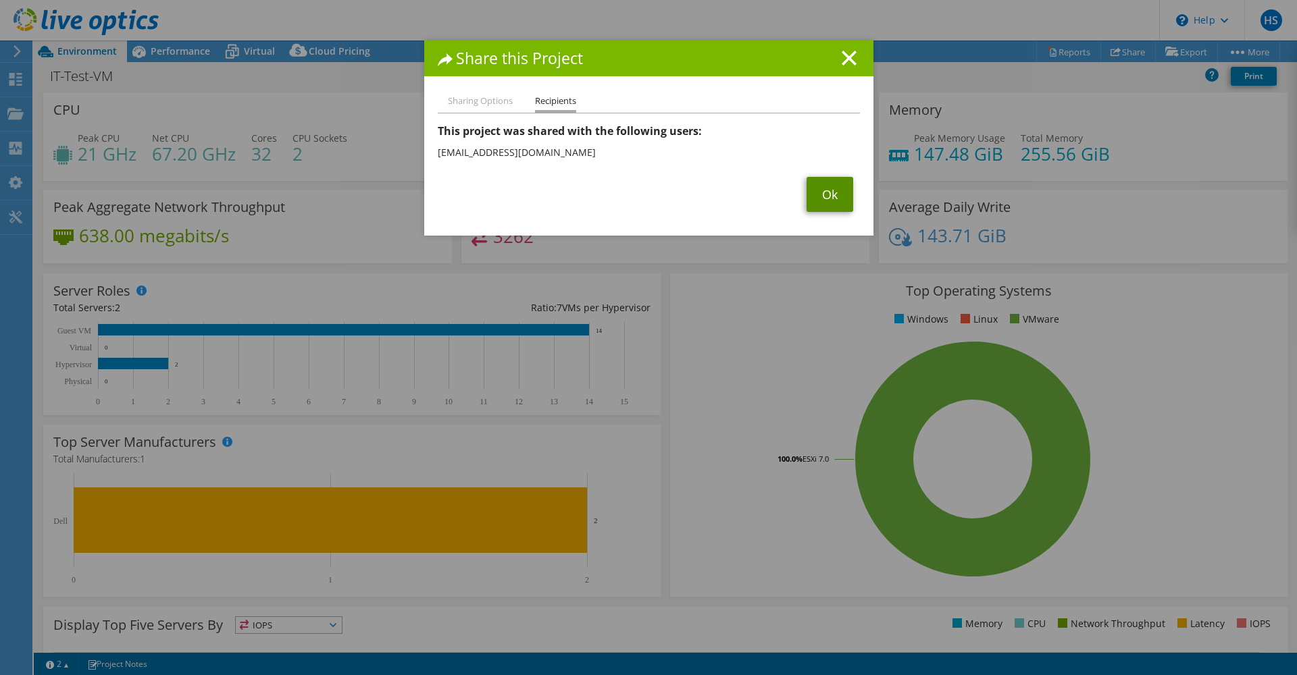
click at [812, 195] on link "Ok" at bounding box center [829, 194] width 47 height 35
